Goal: Task Accomplishment & Management: Manage account settings

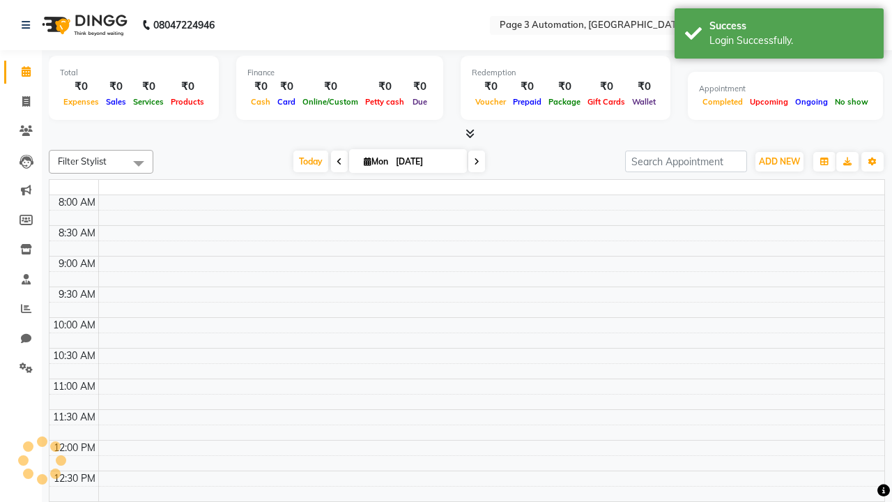
select select "en"
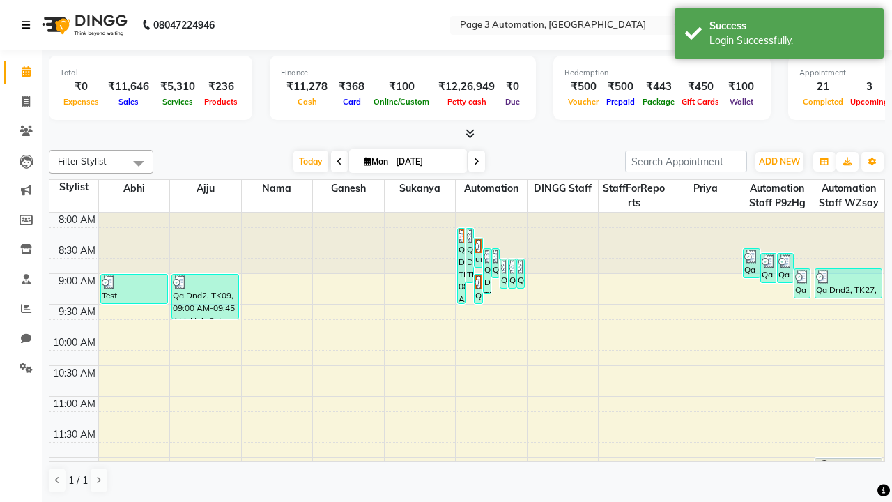
click at [29, 25] on icon at bounding box center [26, 25] width 8 height 10
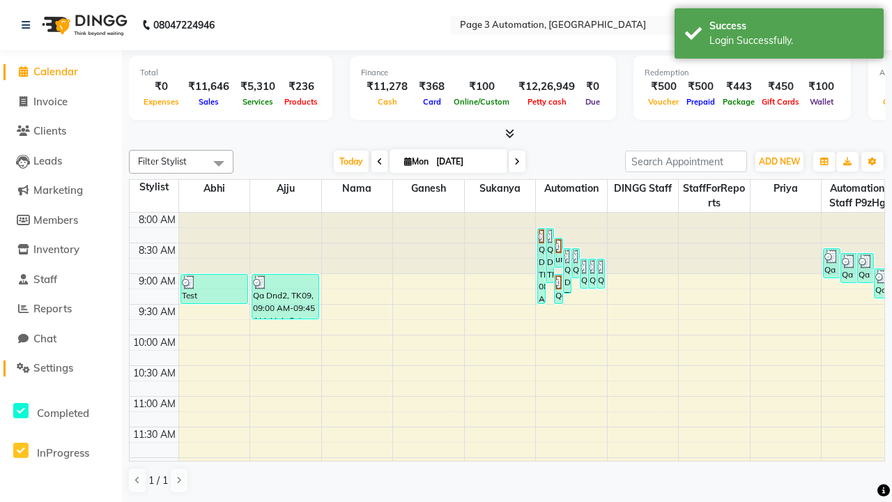
click at [61, 368] on span "Settings" at bounding box center [53, 367] width 40 height 13
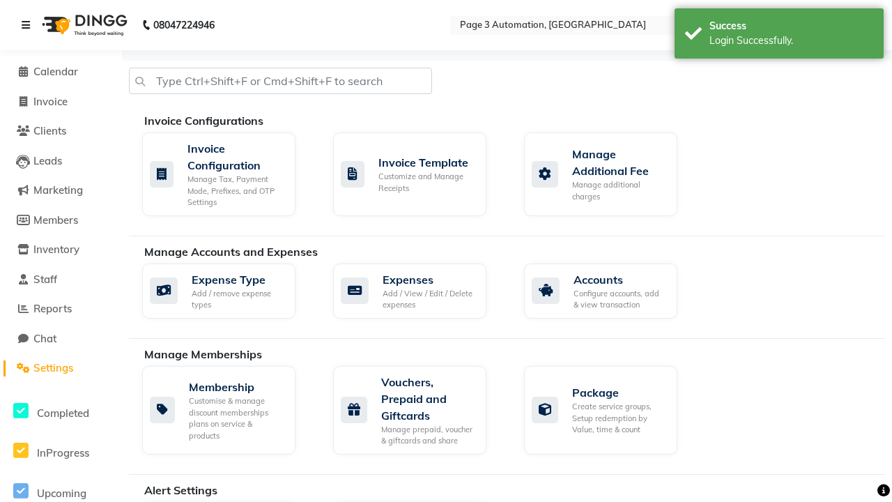
click at [29, 25] on icon at bounding box center [26, 25] width 8 height 10
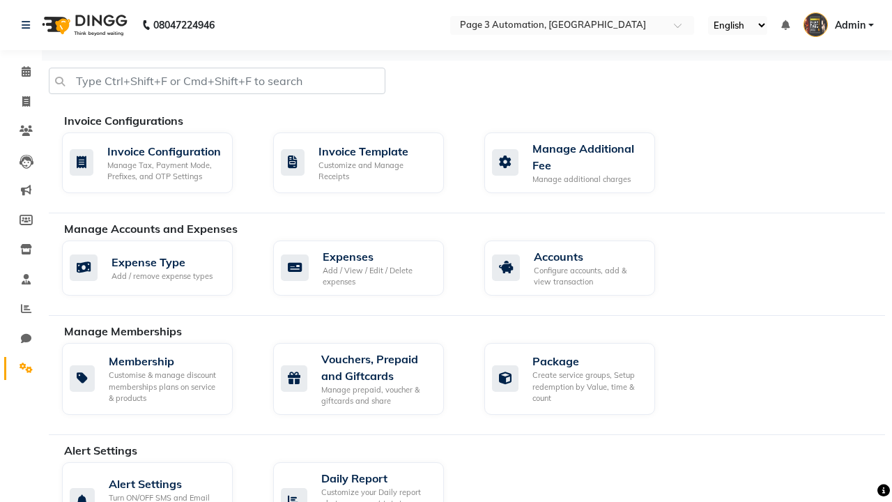
click at [21, 368] on icon at bounding box center [26, 367] width 13 height 10
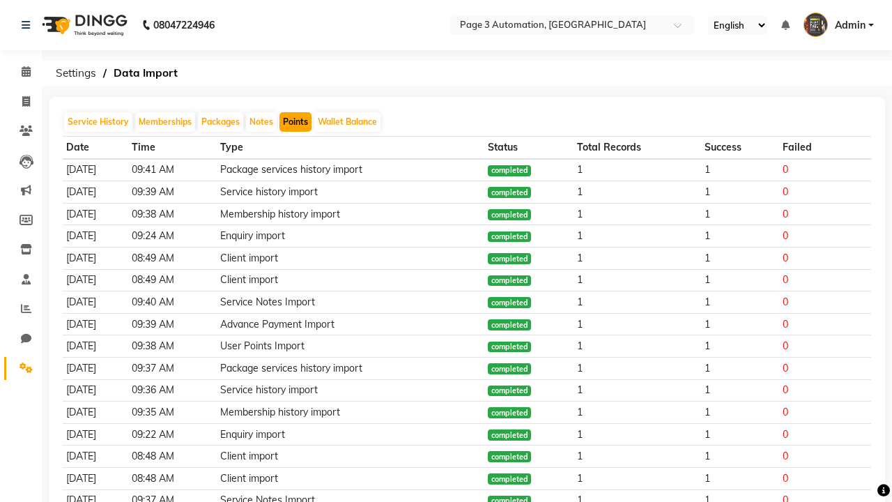
click at [295, 122] on button "Points" at bounding box center [295, 122] width 32 height 20
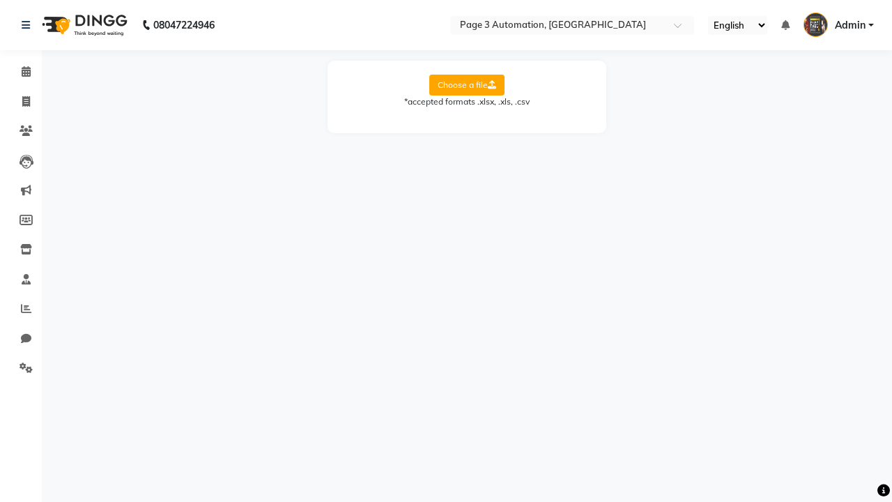
select select "Sheet1"
select select "Client Name"
select select "Client Mobile"
select select "Points"
select select "Expiry Date"
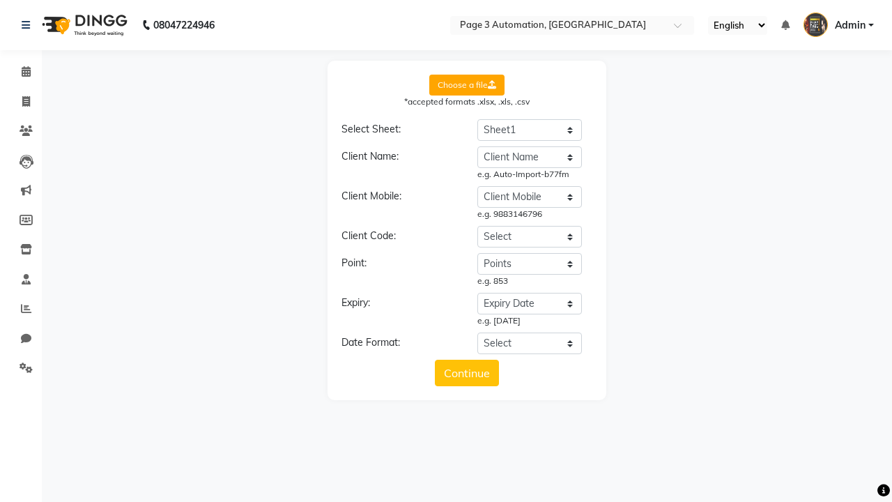
select select "DD/MM/YYYY"
click at [467, 373] on button "Continue" at bounding box center [467, 373] width 64 height 26
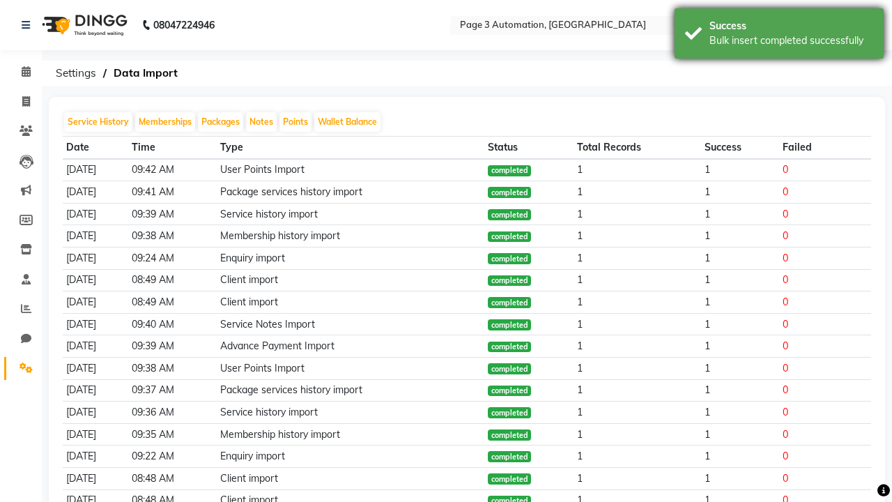
click at [779, 36] on div "Bulk insert completed successfully" at bounding box center [791, 40] width 164 height 15
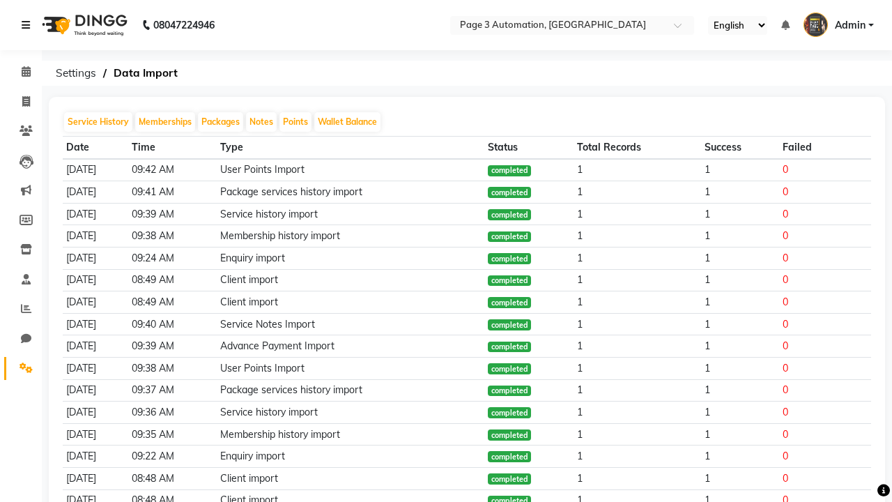
click at [29, 25] on icon at bounding box center [26, 25] width 8 height 10
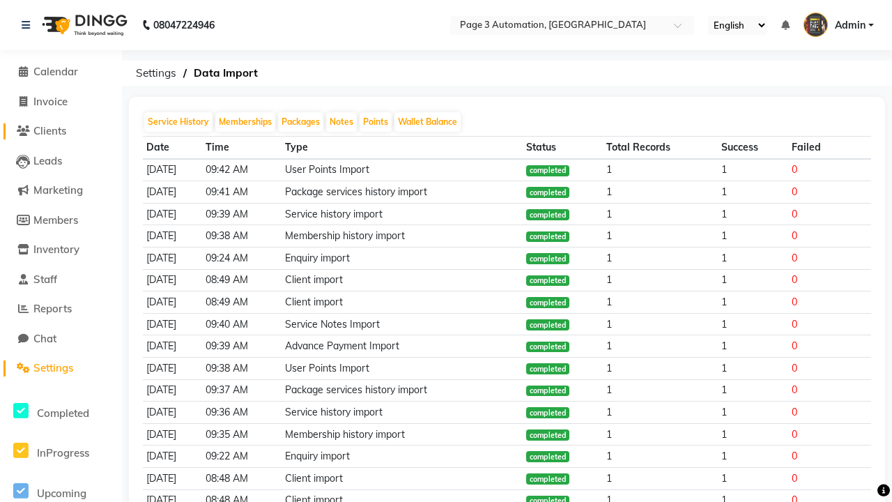
click at [61, 131] on span "Clients" at bounding box center [49, 130] width 33 height 13
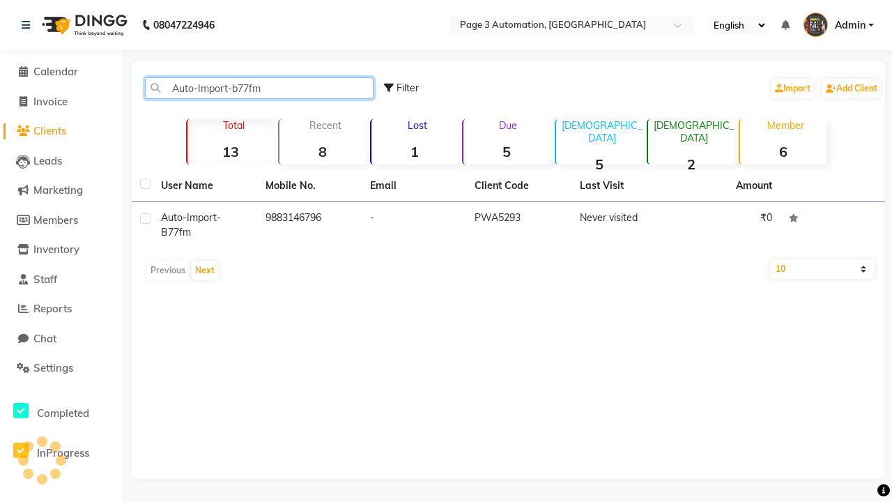
type input "Auto-Import-b77fm"
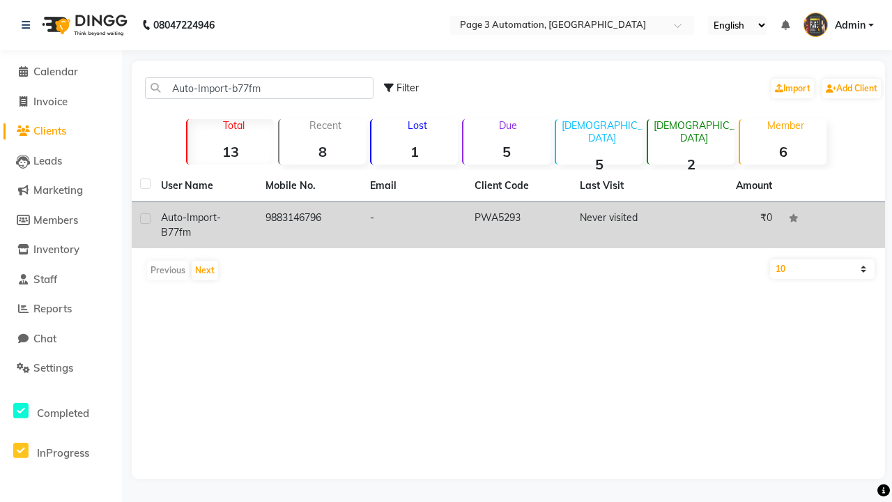
click at [508, 225] on td "PWA5293" at bounding box center [518, 225] width 105 height 46
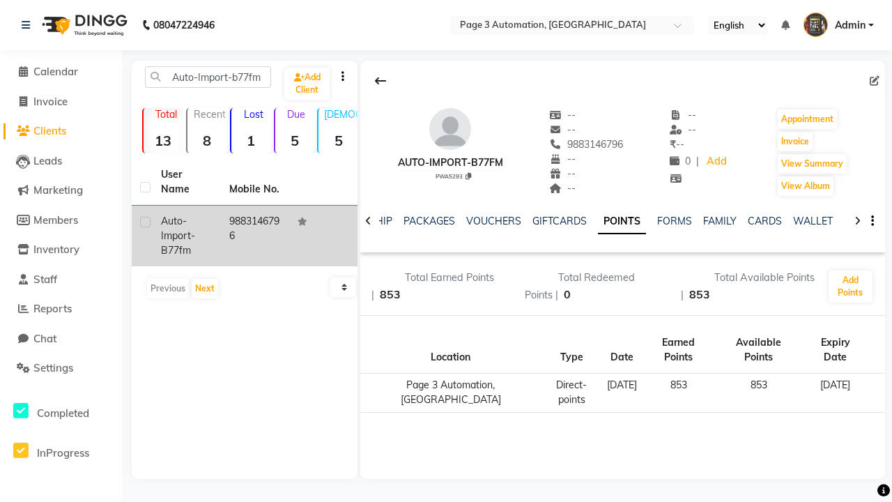
scroll to position [0, 325]
click at [795, 141] on button "Invoice" at bounding box center [795, 142] width 35 height 20
select select "2774"
select select "service"
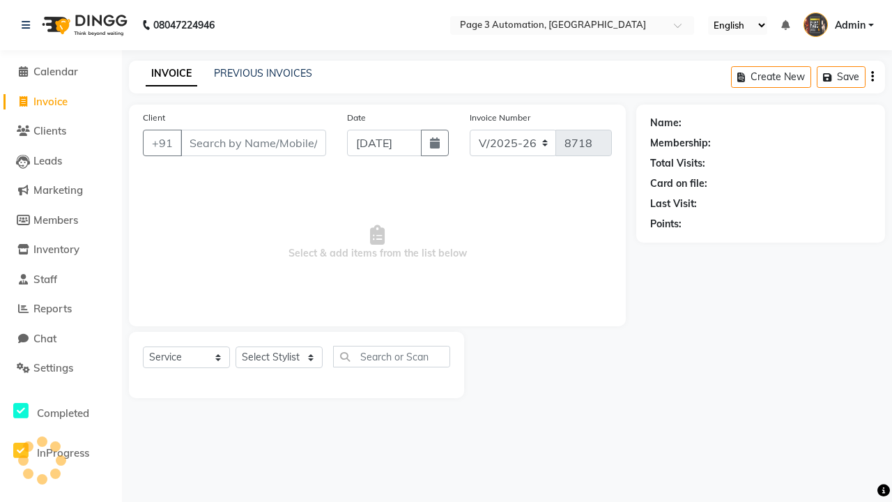
type input "9883146796"
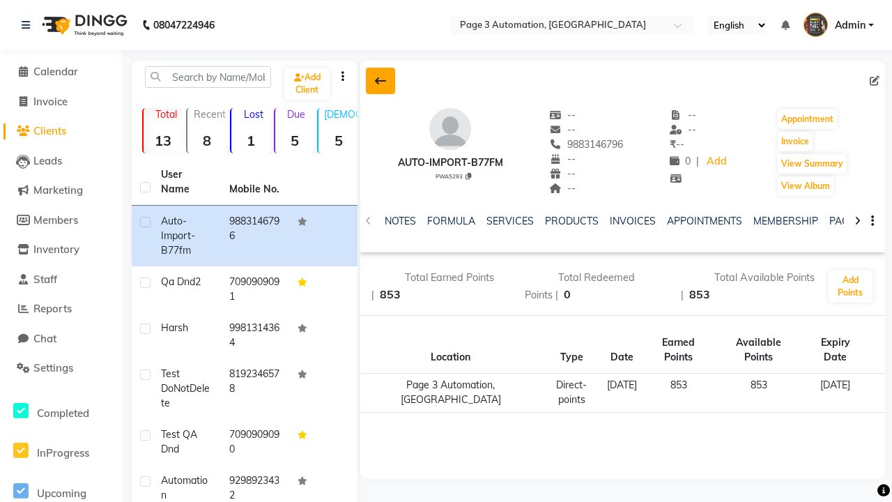
click at [380, 81] on icon at bounding box center [380, 80] width 11 height 11
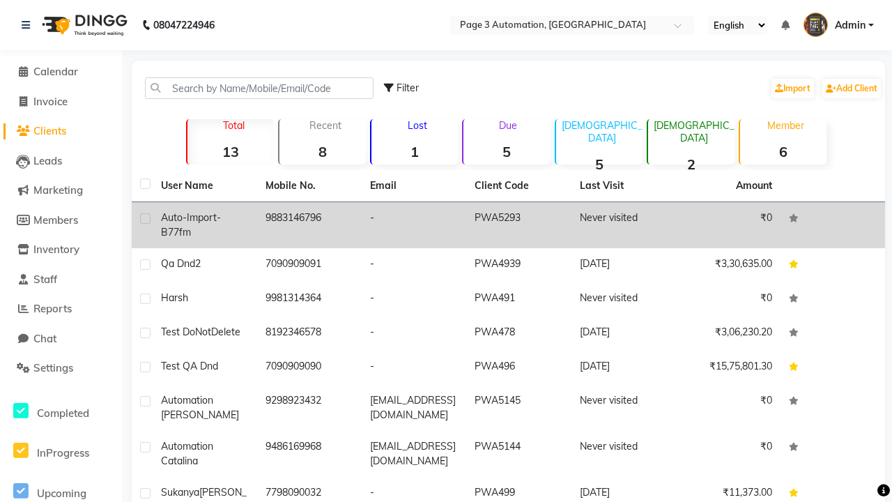
click at [145, 218] on label at bounding box center [145, 218] width 10 height 10
click at [145, 218] on input "checkbox" at bounding box center [144, 219] width 9 height 9
checkbox input "true"
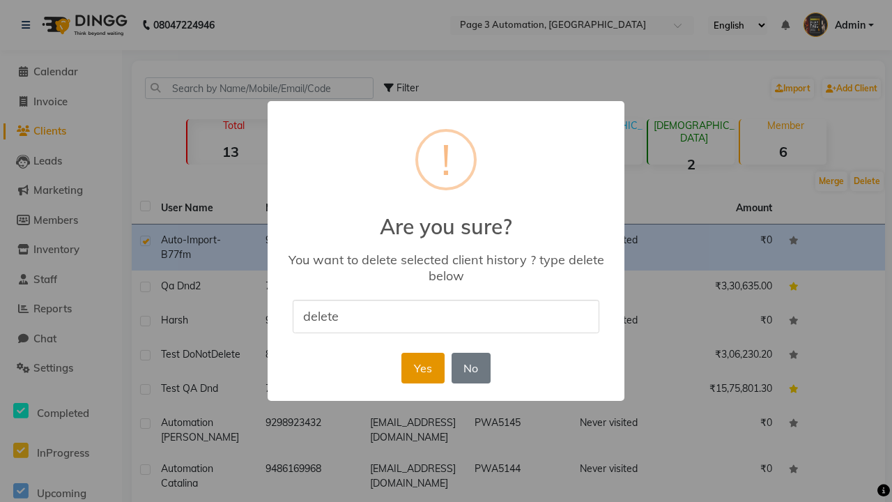
type input "delete"
click at [422, 367] on button "Yes" at bounding box center [422, 368] width 43 height 31
